Goal: Information Seeking & Learning: Find specific fact

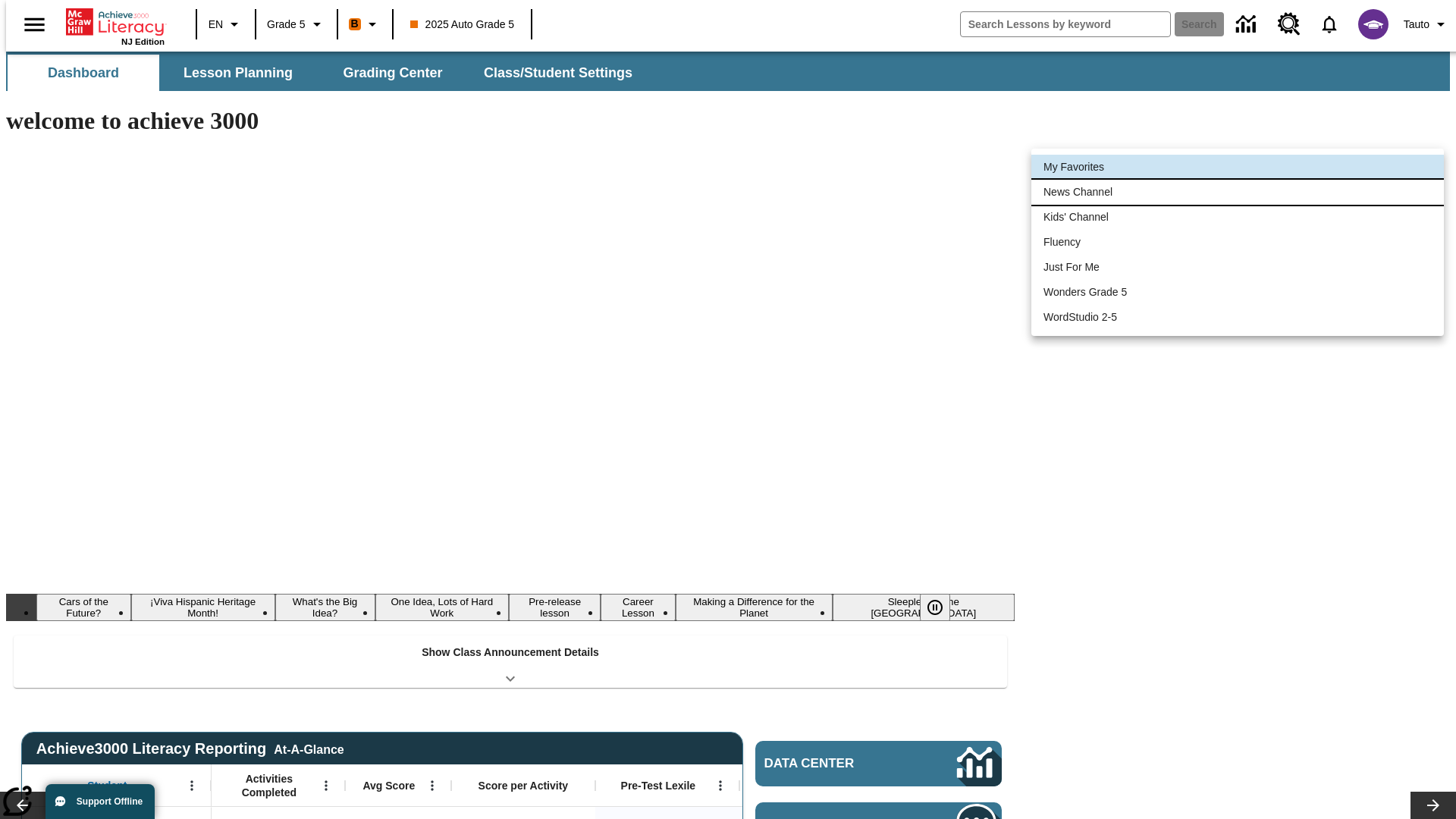
click at [1237, 192] on li "News Channel" at bounding box center [1237, 192] width 412 height 25
type input "120"
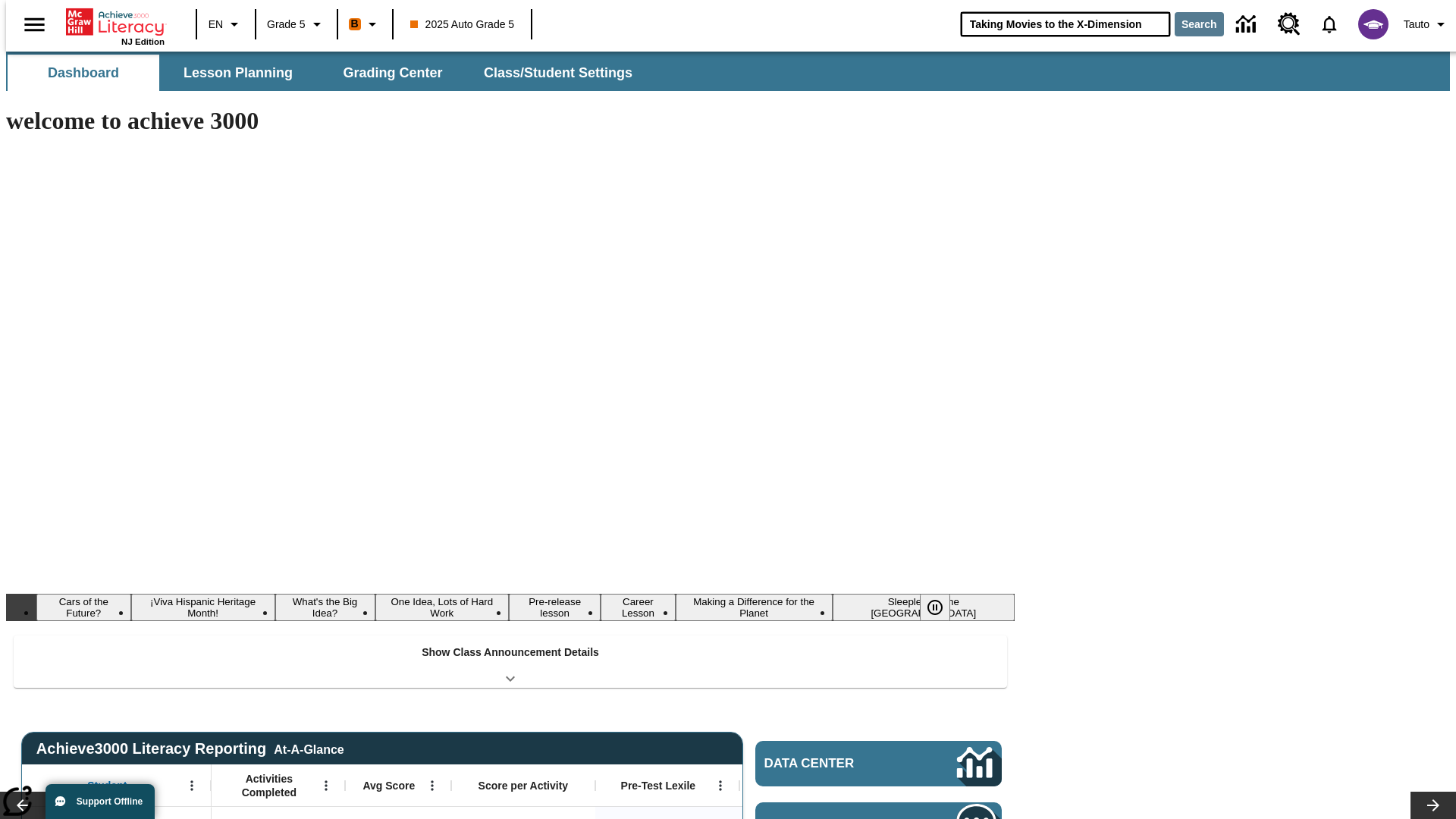
type input "Taking Movies to the X-Dimension"
click at [1189, 24] on button "Search" at bounding box center [1199, 24] width 49 height 24
